Goal: Task Accomplishment & Management: Manage account settings

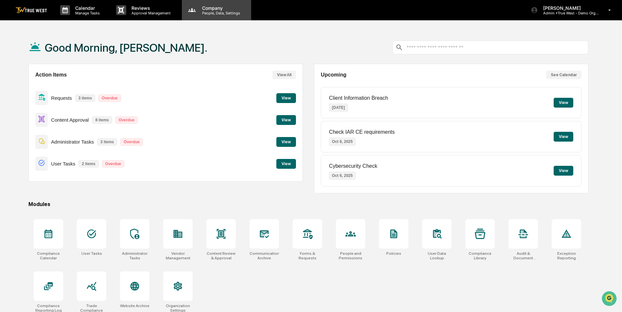
click at [218, 10] on p "Company" at bounding box center [220, 8] width 46 height 6
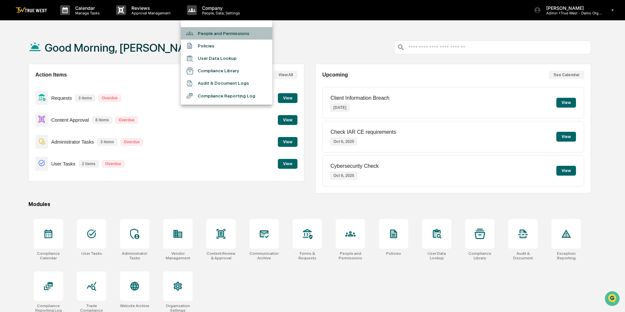
click at [214, 30] on li "People and Permissions" at bounding box center [227, 33] width 92 height 12
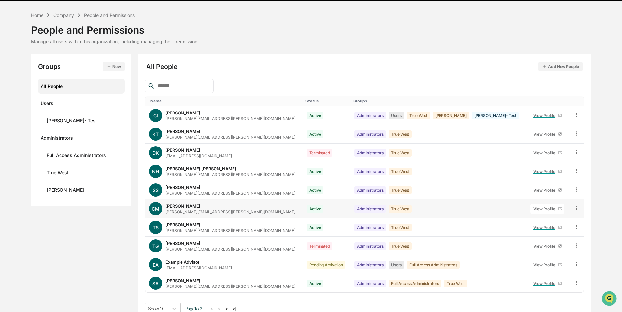
scroll to position [29, 0]
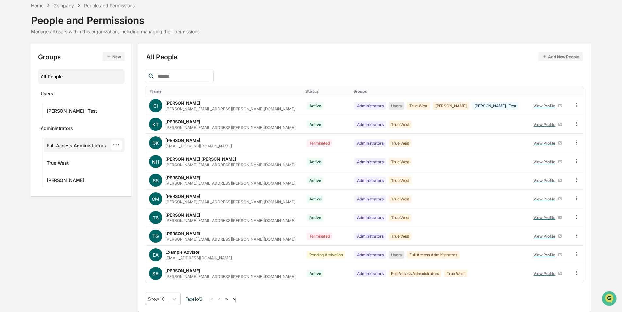
click at [64, 147] on div "Full Access Administrators" at bounding box center [76, 147] width 59 height 8
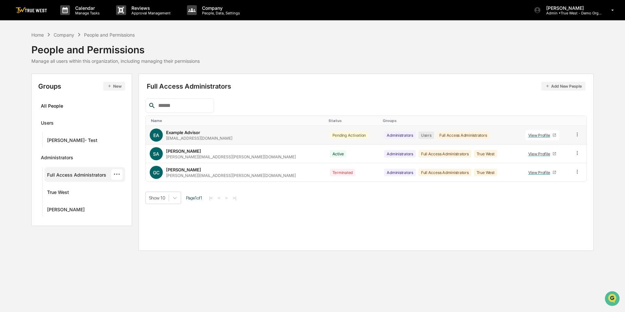
click at [576, 135] on icon at bounding box center [578, 134] width 6 height 6
click at [569, 146] on div "Groups & Permissions" at bounding box center [547, 145] width 56 height 8
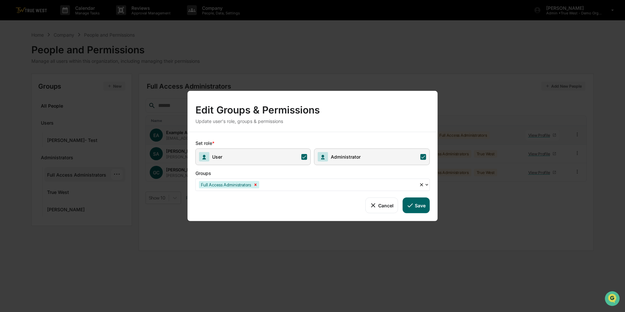
click at [255, 185] on icon "Remove Full Access Administrators" at bounding box center [255, 184] width 5 height 5
click at [424, 207] on button "Save" at bounding box center [416, 206] width 27 height 16
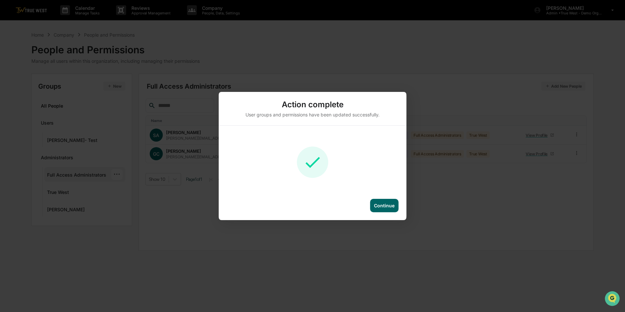
click at [387, 209] on div "Continue" at bounding box center [384, 205] width 28 height 13
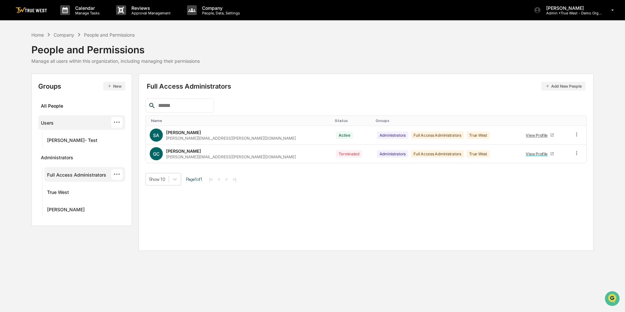
click at [63, 120] on div "Users ···" at bounding box center [82, 122] width 82 height 11
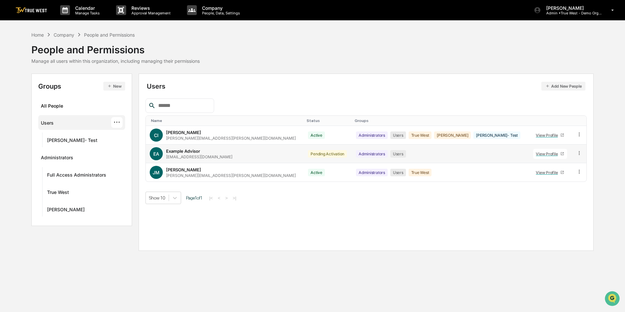
click at [578, 153] on icon at bounding box center [580, 153] width 6 height 6
click at [569, 162] on div "Groups & Permissions" at bounding box center [549, 164] width 56 height 8
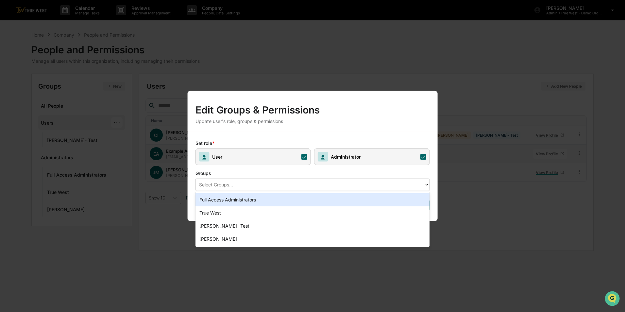
click at [278, 185] on div at bounding box center [310, 185] width 222 height 8
click at [257, 199] on div "Full Access Administrators" at bounding box center [313, 199] width 234 height 13
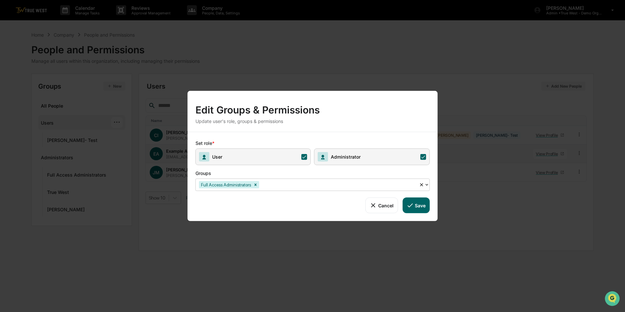
click at [421, 207] on button "Save" at bounding box center [416, 206] width 27 height 16
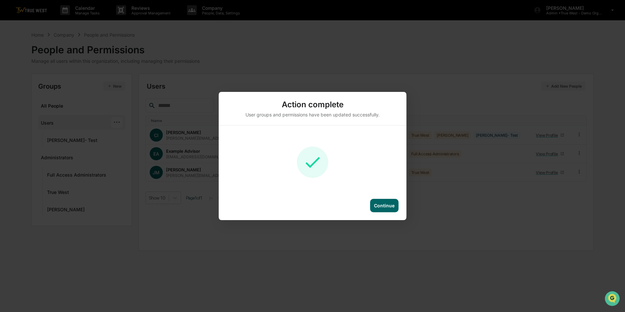
click at [376, 204] on div "Continue" at bounding box center [384, 206] width 21 height 6
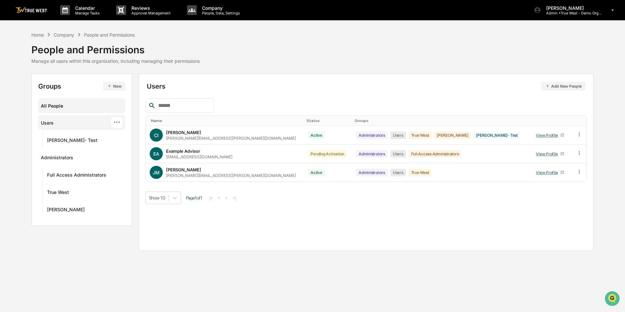
click at [51, 106] on div "All People" at bounding box center [82, 105] width 82 height 11
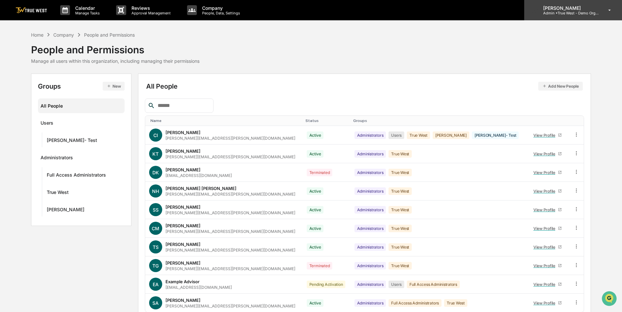
click at [569, 14] on p "Admin • True West - Demo Organization" at bounding box center [568, 13] width 61 height 5
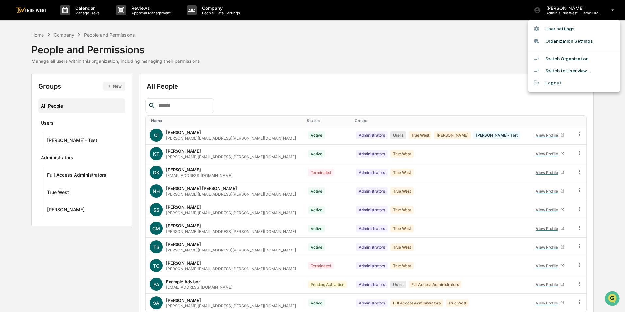
click at [561, 57] on li "Switch Organization" at bounding box center [574, 59] width 92 height 12
